Goal: Task Accomplishment & Management: Complete application form

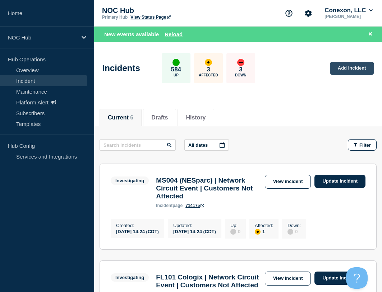
click at [363, 68] on link "Add incident" at bounding box center [352, 68] width 44 height 13
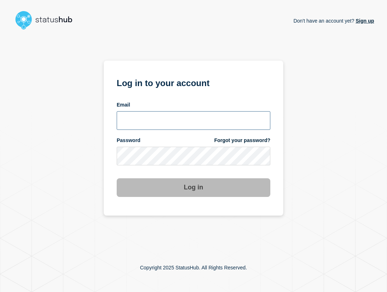
type input "[EMAIL_ADDRESS][PERSON_NAME][DOMAIN_NAME]"
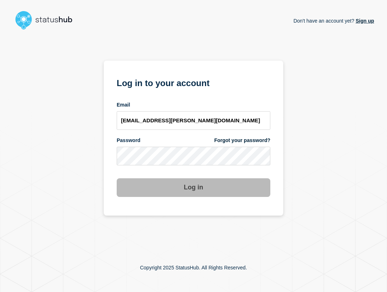
click at [184, 121] on input "[EMAIL_ADDRESS][PERSON_NAME][DOMAIN_NAME]" at bounding box center [194, 120] width 154 height 19
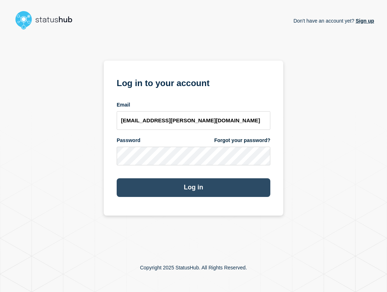
click at [212, 182] on button "Log in" at bounding box center [194, 187] width 154 height 19
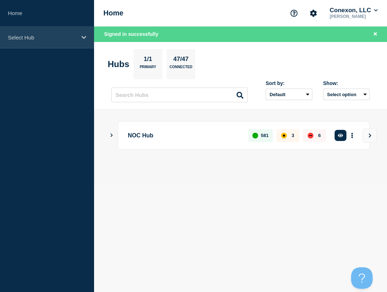
click at [69, 43] on div "Select Hub" at bounding box center [47, 38] width 94 height 22
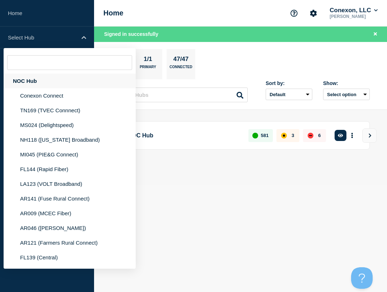
click at [64, 76] on div "NOC Hub" at bounding box center [70, 81] width 132 height 15
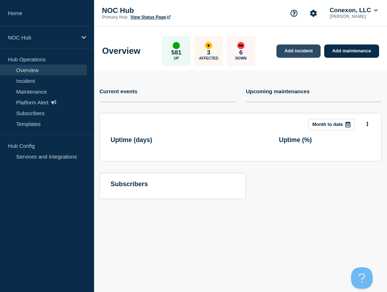
click at [306, 50] on link "Add incident" at bounding box center [299, 51] width 44 height 13
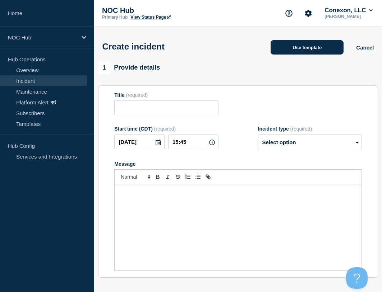
click at [287, 53] on button "Use template" at bounding box center [306, 47] width 73 height 14
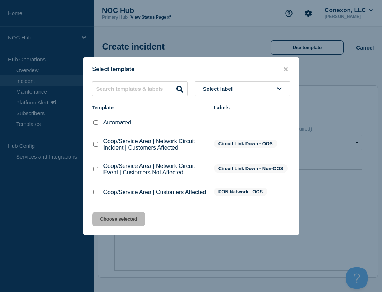
click at [98, 195] on input "Coop/Service Area | Customers Affected checkbox" at bounding box center [95, 192] width 5 height 5
checkbox input "true"
click at [95, 168] on input "Coop/Service Area | Network Circuit Event | Customers Not Affected checkbox" at bounding box center [95, 169] width 5 height 5
checkbox input "true"
checkbox input "false"
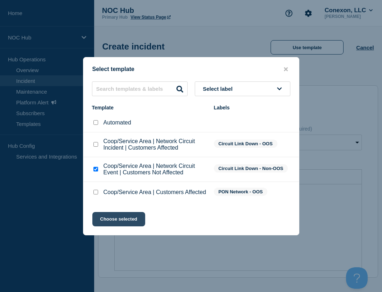
click at [108, 218] on button "Choose selected" at bounding box center [118, 219] width 53 height 14
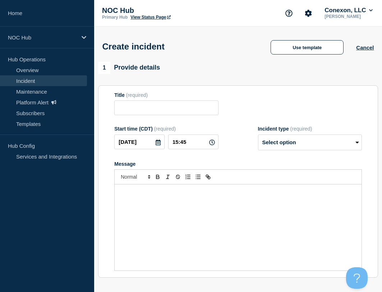
type input "Coop/Service Area | Network Circuit Event | Customers Not Affected"
select select "investigating"
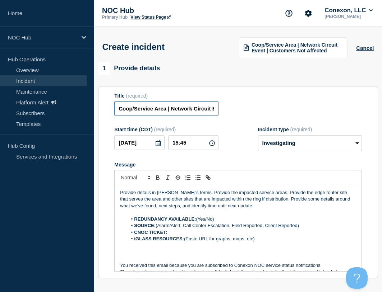
drag, startPoint x: 165, startPoint y: 109, endPoint x: 116, endPoint y: 110, distance: 49.2
click at [116, 110] on input "Coop/Service Area | Network Circuit Event | Customers Not Affected" at bounding box center [166, 108] width 104 height 15
type input "GA107 Waltertown | Network Circuit Event | Customers Not Affected"
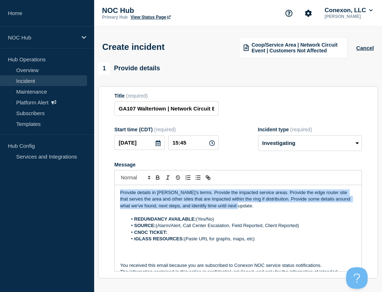
drag, startPoint x: 238, startPoint y: 210, endPoint x: 96, endPoint y: 178, distance: 145.8
click at [96, 180] on div "1 Provide details Title (required) GA107 Waltertown | Network Circuit Event | C…" at bounding box center [238, 267] width 288 height 411
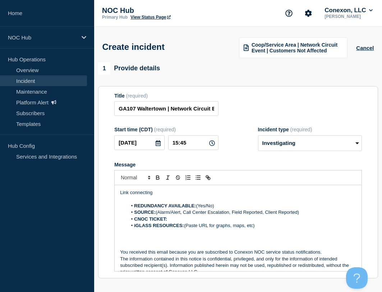
click at [166, 189] on div "Link connecting REDUNDANCY AVAILABLE: (Yes/No) SOURCE: (Alarm/Alert, Call Cente…" at bounding box center [238, 228] width 247 height 86
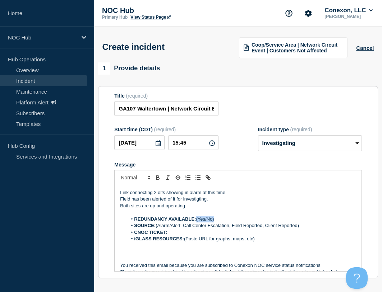
drag, startPoint x: 197, startPoint y: 219, endPoint x: 221, endPoint y: 222, distance: 24.2
click at [221, 222] on li "REDUNDANCY AVAILABLE: (Yes/No)" at bounding box center [241, 219] width 229 height 6
drag, startPoint x: 157, startPoint y: 228, endPoint x: 307, endPoint y: 230, distance: 149.8
click at [307, 228] on li "SOURCE: (Alarm/Alert, Call Center Escalation, Field Reported, Client Reported)" at bounding box center [241, 226] width 229 height 6
click at [269, 240] on li "iGLASS RESOURCES: (Paste URL for graphs, maps, etc)" at bounding box center [241, 239] width 229 height 6
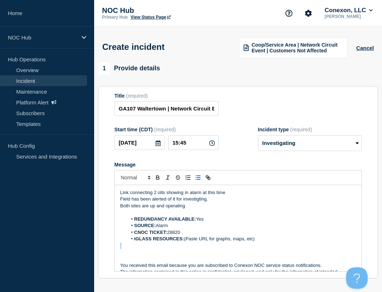
click at [269, 240] on li "iGLASS RESOURCES: (Paste URL for graphs, maps, etc)" at bounding box center [241, 239] width 229 height 6
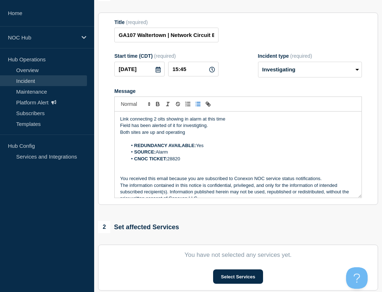
scroll to position [108, 0]
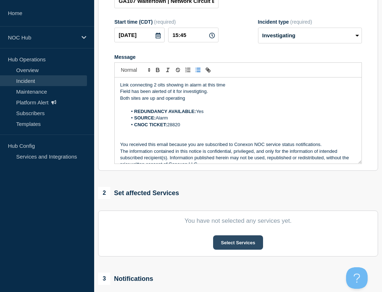
click at [243, 245] on button "Select Services" at bounding box center [238, 243] width 50 height 14
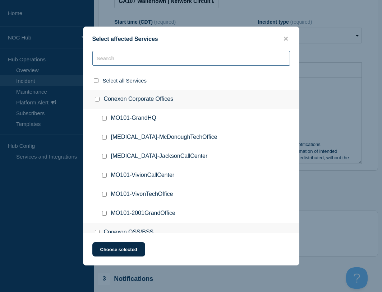
click at [133, 62] on input "text" at bounding box center [191, 58] width 198 height 15
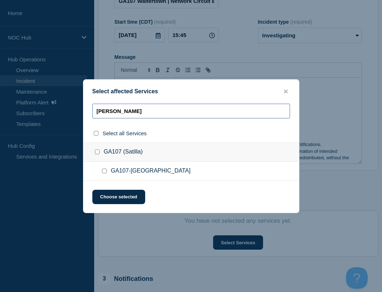
type input "[PERSON_NAME]"
click at [105, 170] on input "GA107-Waltertown checkbox" at bounding box center [104, 171] width 5 height 5
checkbox input "true"
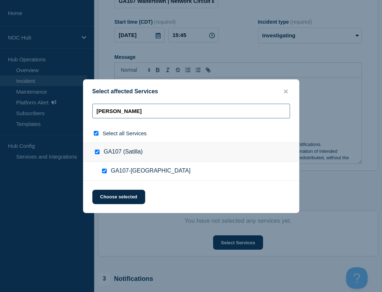
click at [122, 111] on input "[PERSON_NAME]" at bounding box center [191, 111] width 198 height 15
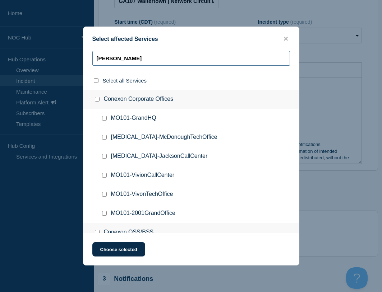
type input "c"
checkbox input "false"
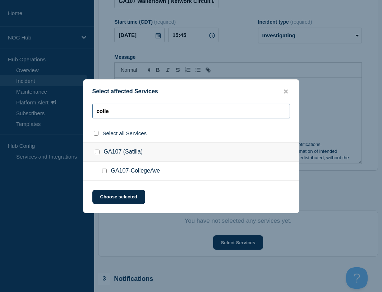
type input "colle"
click at [103, 172] on input "GA107-CollegeAve checkbox" at bounding box center [104, 171] width 5 height 5
checkbox input "true"
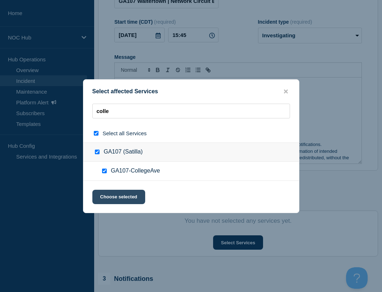
click at [116, 202] on button "Choose selected" at bounding box center [118, 197] width 53 height 14
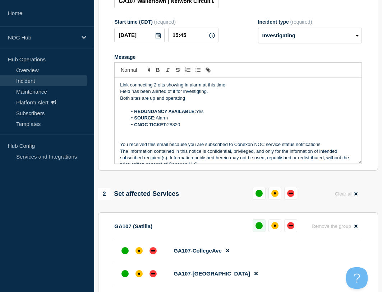
click at [257, 229] on div "up" at bounding box center [258, 225] width 7 height 7
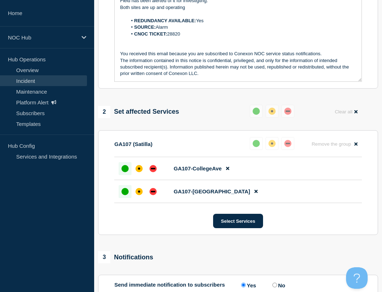
scroll to position [271, 0]
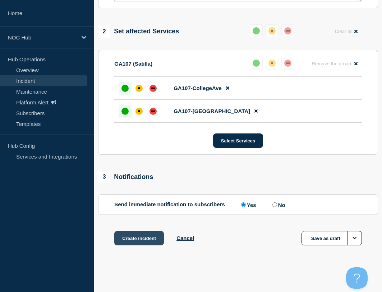
click at [142, 237] on button "Create incident" at bounding box center [139, 238] width 50 height 14
